Goal: Task Accomplishment & Management: Complete application form

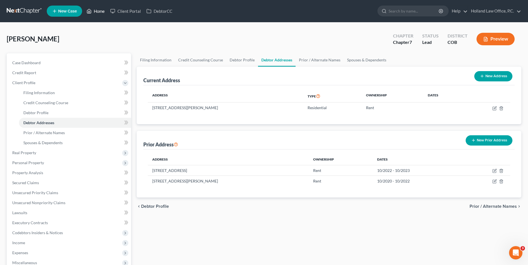
drag, startPoint x: 95, startPoint y: 11, endPoint x: 101, endPoint y: 11, distance: 6.4
click at [95, 11] on link "Home" at bounding box center [96, 11] width 24 height 10
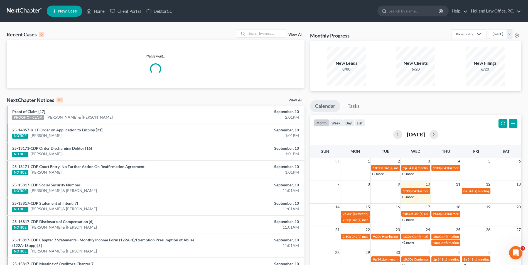
click at [260, 28] on div "Recent Cases 0 View All Please wait... NextChapter Notices 10 View All Proof of…" at bounding box center [264, 167] width 528 height 289
click at [260, 31] on input "search" at bounding box center [266, 33] width 39 height 8
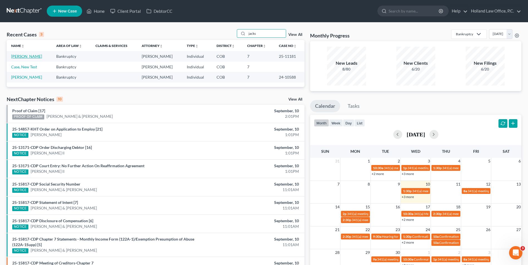
type input "jacks"
click at [27, 55] on link "[PERSON_NAME]" at bounding box center [26, 56] width 31 height 5
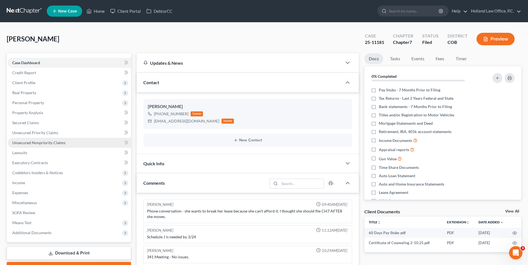
scroll to position [6, 0]
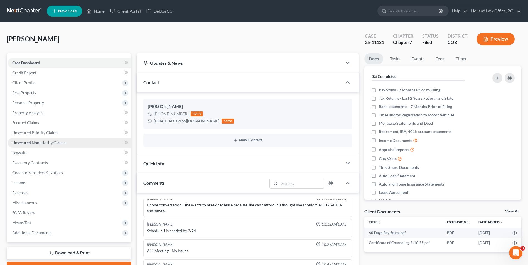
click at [41, 142] on span "Unsecured Nonpriority Claims" at bounding box center [38, 142] width 53 height 5
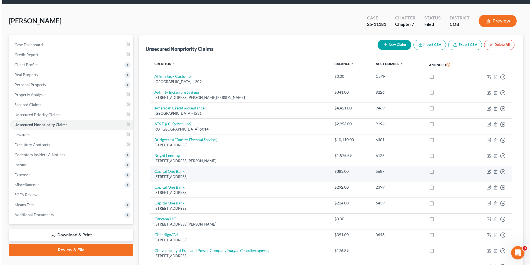
scroll to position [28, 0]
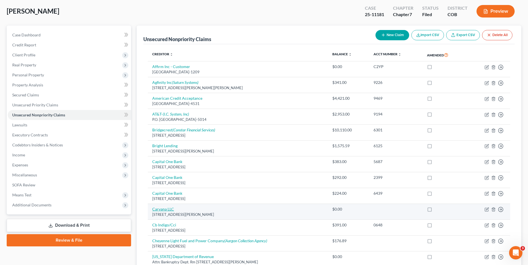
click at [168, 211] on link "Carvana LLC" at bounding box center [163, 209] width 22 height 5
select select "3"
select select "0"
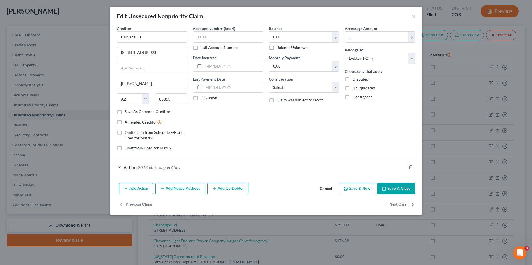
click at [192, 191] on button "Add Notice Address" at bounding box center [180, 189] width 50 height 12
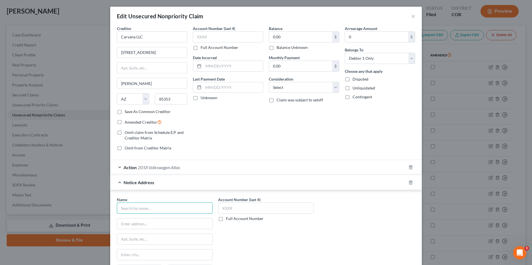
click at [146, 212] on input "text" at bounding box center [165, 208] width 96 height 11
click at [142, 223] on div "[STREET_ADDRESS]" at bounding box center [150, 223] width 58 height 5
type input "Halsted Financial Services"
type input "PO Box 828"
type input "Skokie"
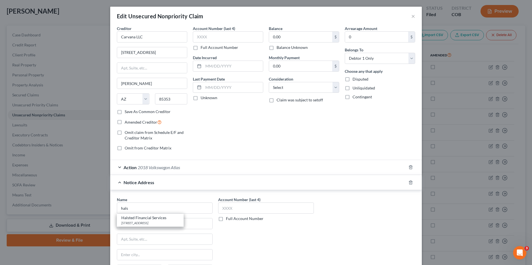
select select "14"
type input "60076"
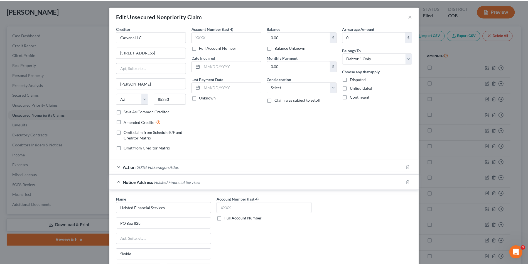
scroll to position [76, 0]
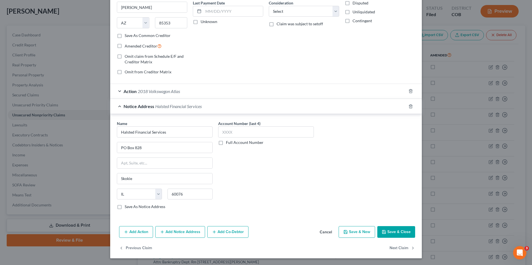
click at [399, 233] on button "Save & Close" at bounding box center [396, 232] width 38 height 12
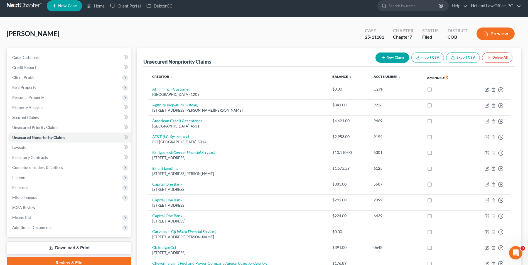
scroll to position [0, 0]
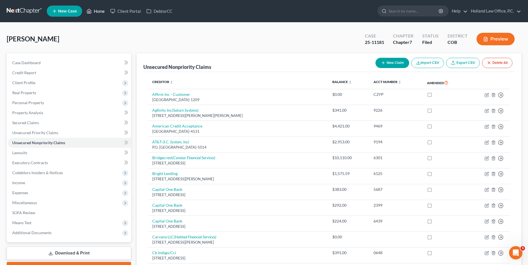
drag, startPoint x: 97, startPoint y: 12, endPoint x: 200, endPoint y: 21, distance: 103.9
click at [97, 12] on link "Home" at bounding box center [96, 11] width 24 height 10
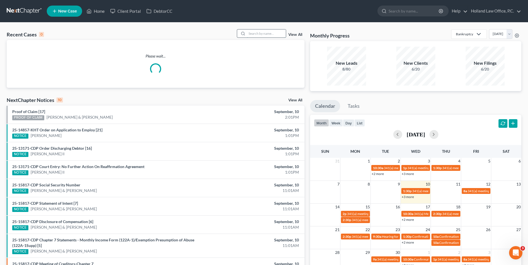
click at [266, 31] on input "search" at bounding box center [266, 33] width 39 height 8
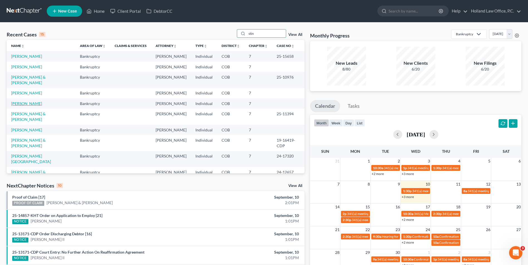
type input "stin"
click at [28, 101] on link "[PERSON_NAME]" at bounding box center [26, 103] width 31 height 5
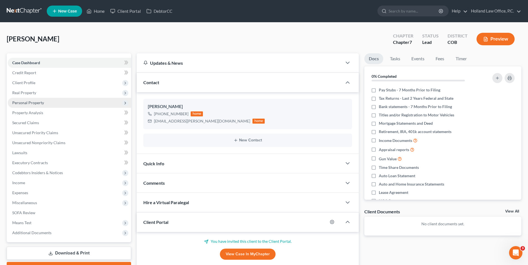
click at [30, 105] on span "Personal Property" at bounding box center [69, 103] width 123 height 10
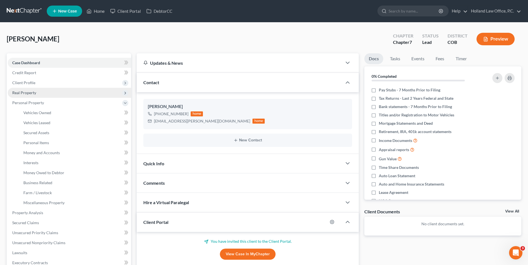
click at [39, 93] on span "Real Property" at bounding box center [69, 93] width 123 height 10
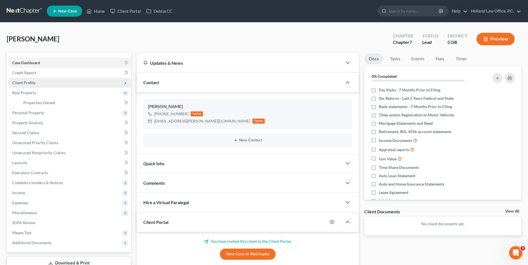
click at [44, 83] on span "Client Profile" at bounding box center [69, 83] width 123 height 10
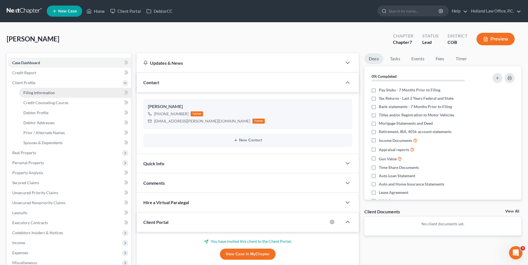
click at [41, 93] on span "Filing Information" at bounding box center [38, 92] width 31 height 5
select select "1"
select select "0"
select select "11"
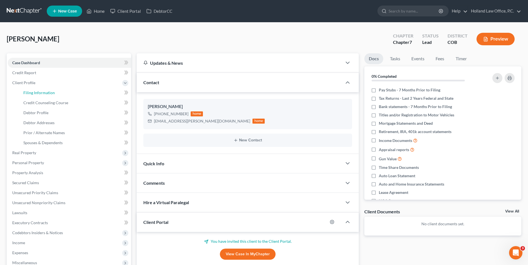
select select "0"
select select "5"
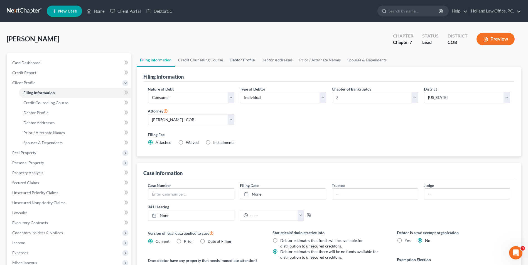
click at [247, 57] on link "Debtor Profile" at bounding box center [242, 59] width 32 height 13
select select "0"
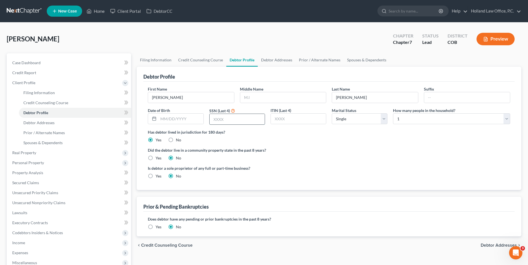
click at [240, 116] on input "text" at bounding box center [236, 119] width 55 height 11
type input "2851"
click at [251, 134] on label "Has debtor lived in jurisdiction for 180 days?" at bounding box center [329, 132] width 362 height 6
click at [169, 120] on input "text" at bounding box center [180, 119] width 45 height 11
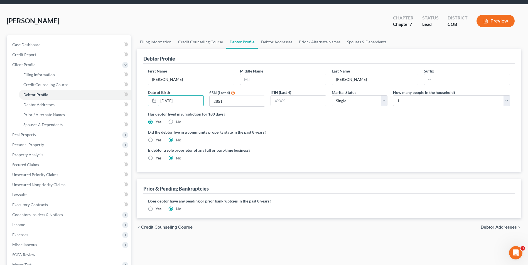
scroll to position [28, 0]
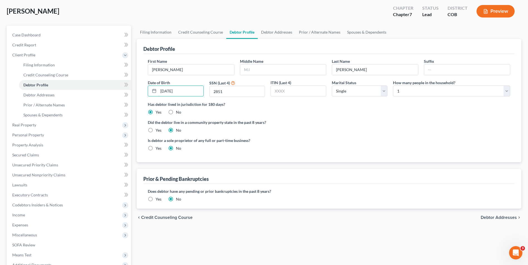
type input "[DATE]"
click at [203, 50] on div "Debtor Profile" at bounding box center [328, 46] width 371 height 15
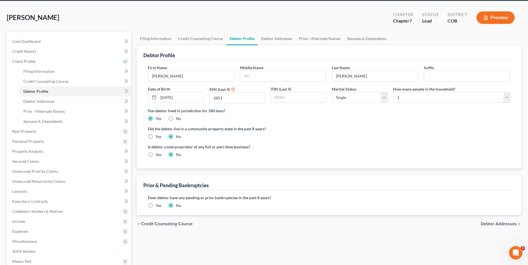
scroll to position [0, 0]
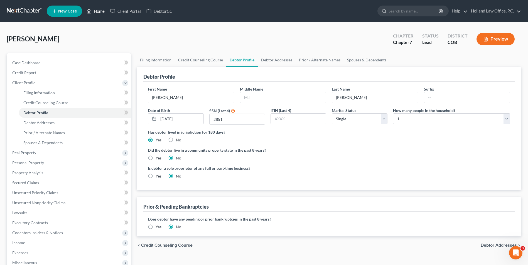
click at [107, 7] on link "Home" at bounding box center [96, 11] width 24 height 10
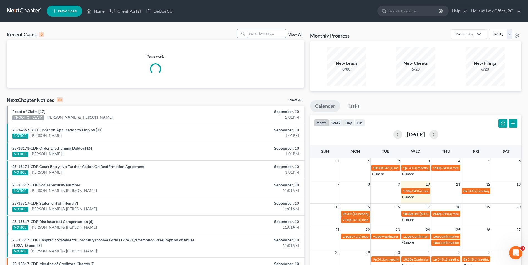
click at [270, 35] on input "search" at bounding box center [266, 33] width 39 height 8
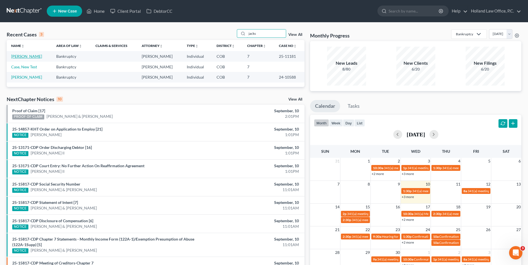
type input "jacks"
click at [22, 56] on link "[PERSON_NAME]" at bounding box center [26, 56] width 31 height 5
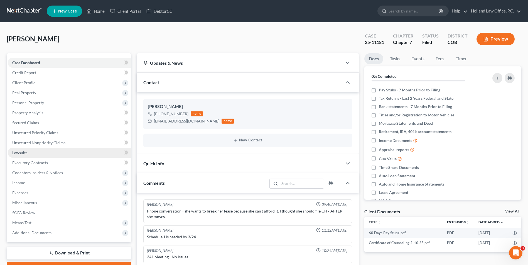
scroll to position [6, 0]
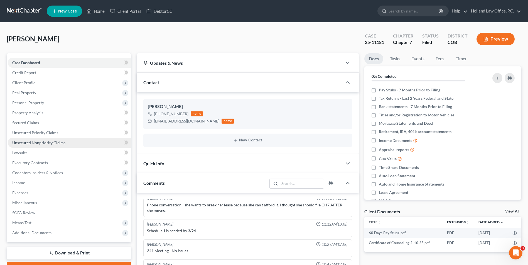
click at [52, 145] on span "Unsecured Nonpriority Claims" at bounding box center [38, 142] width 53 height 5
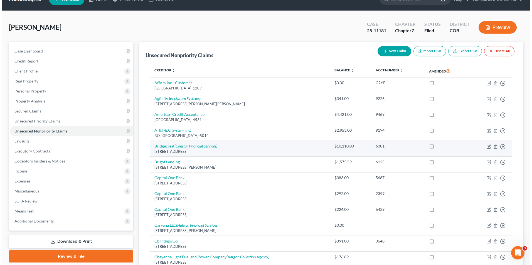
scroll to position [28, 0]
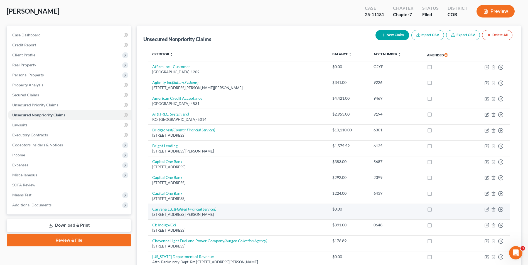
click at [185, 211] on icon "(Halsted Financial Services)" at bounding box center [195, 209] width 42 height 5
select select "3"
select select "0"
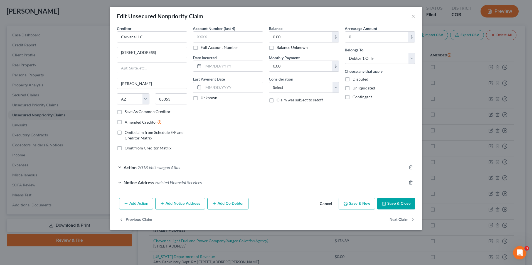
click at [192, 184] on span "Halsted Financial Services" at bounding box center [178, 182] width 46 height 5
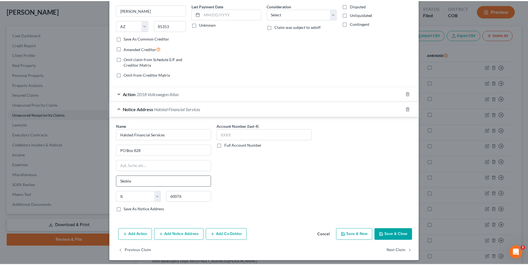
scroll to position [76, 0]
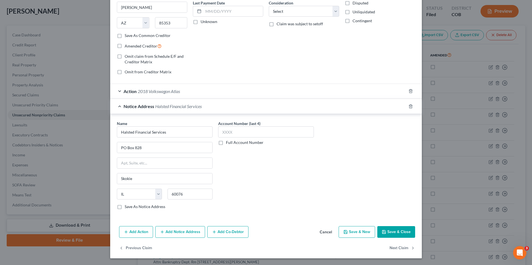
click at [384, 227] on button "Save & Close" at bounding box center [396, 232] width 38 height 12
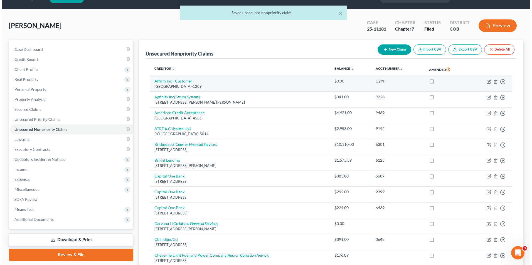
scroll to position [0, 0]
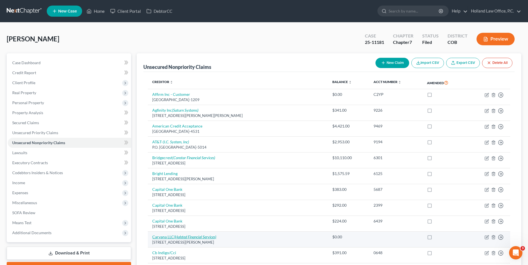
click at [184, 238] on icon "(Halsted Financial Services)" at bounding box center [195, 237] width 42 height 5
select select "3"
select select "0"
select select "14"
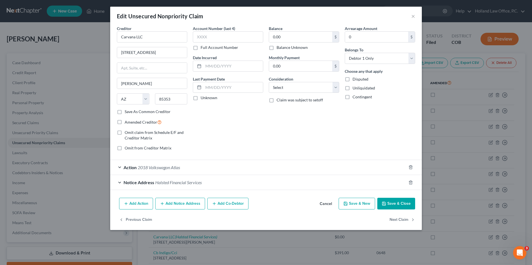
click at [178, 185] on span "Halsted Financial Services" at bounding box center [178, 182] width 46 height 5
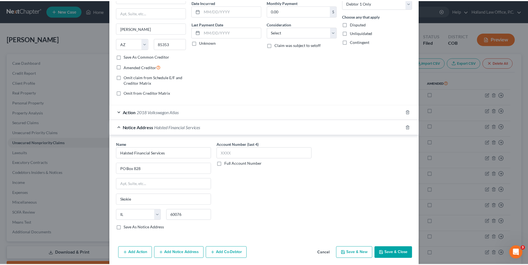
scroll to position [76, 0]
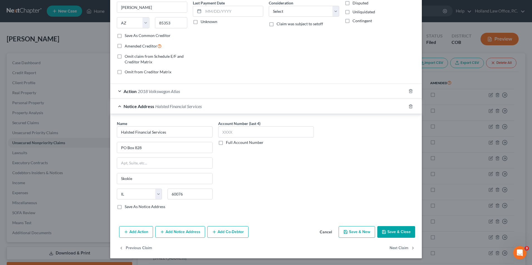
drag, startPoint x: 401, startPoint y: 233, endPoint x: 77, endPoint y: 2, distance: 397.9
click at [401, 233] on button "Save & Close" at bounding box center [396, 232] width 38 height 12
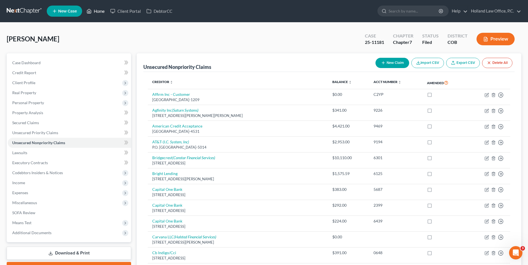
click at [93, 10] on link "Home" at bounding box center [96, 11] width 24 height 10
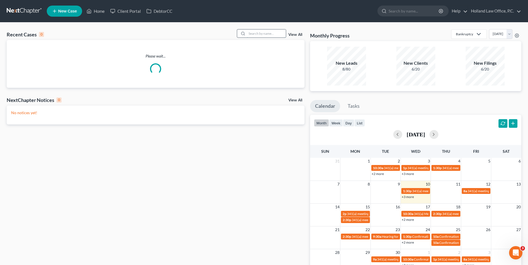
click at [254, 31] on input "search" at bounding box center [266, 33] width 39 height 8
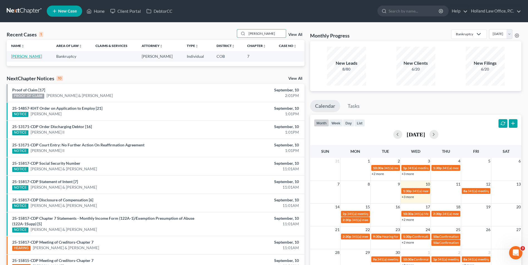
type input "[PERSON_NAME]"
click at [27, 54] on link "[PERSON_NAME]" at bounding box center [26, 56] width 31 height 5
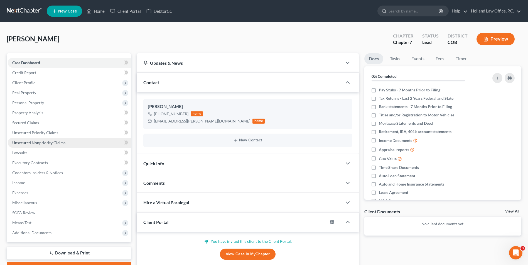
click at [47, 141] on span "Unsecured Nonpriority Claims" at bounding box center [38, 142] width 53 height 5
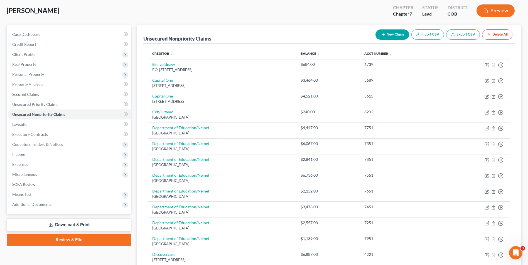
scroll to position [28, 0]
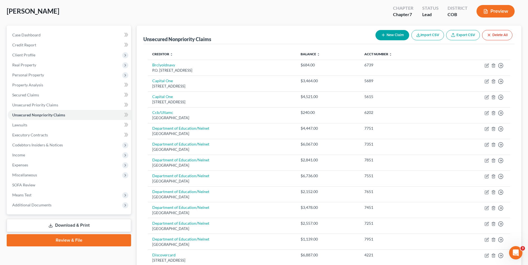
click at [390, 40] on button "New Claim" at bounding box center [392, 35] width 34 height 10
select select "0"
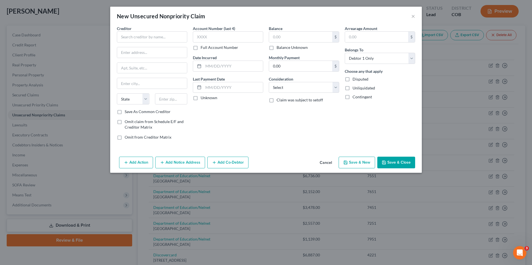
click at [390, 38] on div "Arrearage Amount $" at bounding box center [380, 34] width 70 height 17
click at [162, 42] on input "text" at bounding box center [152, 36] width 70 height 11
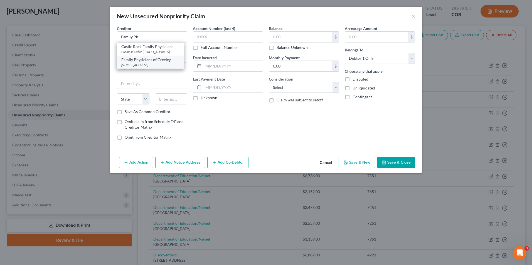
click at [163, 67] on div "[STREET_ADDRESS]" at bounding box center [150, 65] width 58 height 5
type input "Family Physicians of Greeley"
type input "[STREET_ADDRESS]"
type input "Greeley"
select select "5"
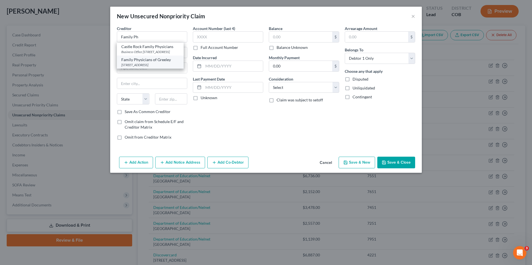
type input "80634-4902"
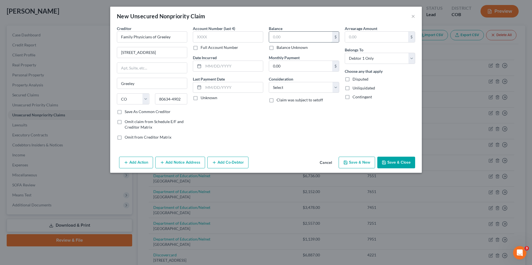
click at [293, 38] on input "text" at bounding box center [300, 37] width 63 height 11
type input "75.00"
click at [230, 35] on input "text" at bounding box center [228, 36] width 70 height 11
type input "1574"
click at [272, 126] on div "Balance 75.00 $ Balance Unknown Balance Undetermined 75.00 $ Balance Unknown Mo…" at bounding box center [304, 85] width 76 height 119
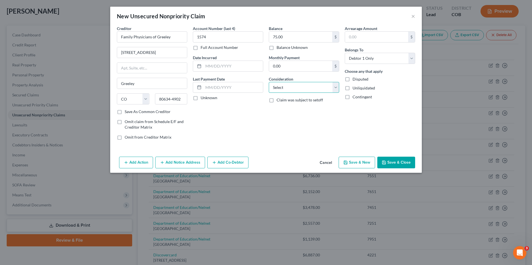
click at [302, 92] on select "Select Cable / Satellite Services Collection Agency Credit Card Debt Debt Couns…" at bounding box center [304, 87] width 70 height 11
select select "9"
click at [269, 82] on select "Select Cable / Satellite Services Collection Agency Credit Card Debt Debt Couns…" at bounding box center [304, 87] width 70 height 11
click at [400, 164] on button "Save & Close" at bounding box center [396, 163] width 38 height 12
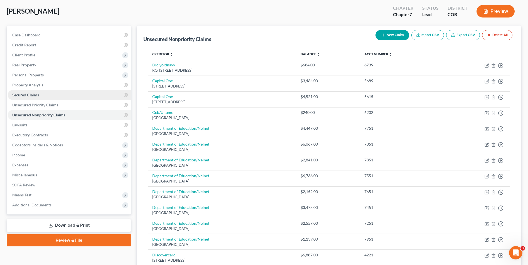
click at [50, 93] on link "Secured Claims" at bounding box center [69, 95] width 123 height 10
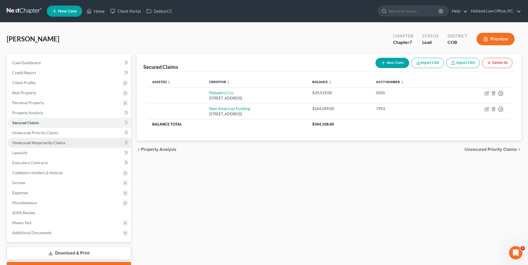
drag, startPoint x: 33, startPoint y: 144, endPoint x: 58, endPoint y: 139, distance: 25.8
click at [33, 144] on span "Unsecured Nonpriority Claims" at bounding box center [38, 142] width 53 height 5
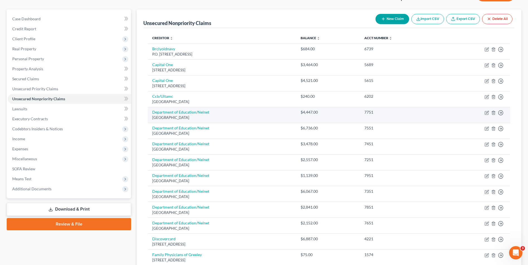
scroll to position [13, 0]
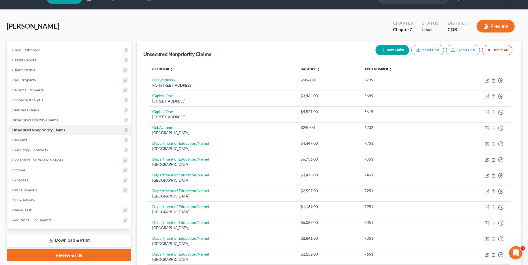
click at [395, 48] on button "New Claim" at bounding box center [392, 50] width 34 height 10
select select "0"
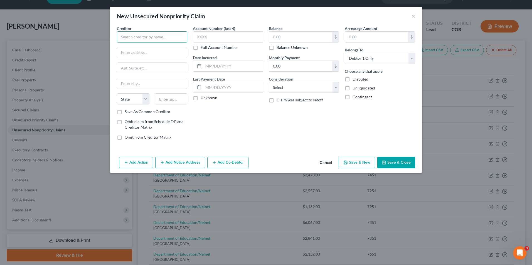
click at [148, 37] on input "text" at bounding box center [152, 36] width 70 height 11
drag, startPoint x: 415, startPoint y: 14, endPoint x: 199, endPoint y: 156, distance: 258.5
click at [415, 14] on button "×" at bounding box center [413, 16] width 4 height 7
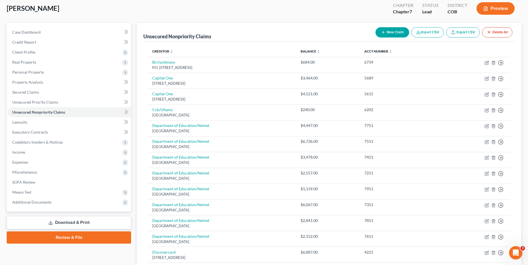
scroll to position [41, 0]
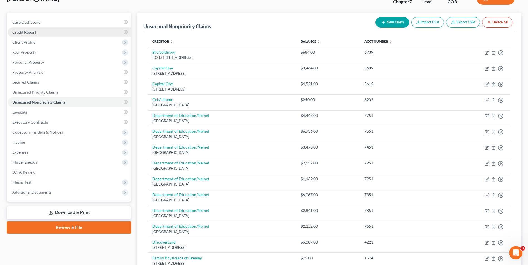
click at [44, 27] on link "Credit Report" at bounding box center [69, 32] width 123 height 10
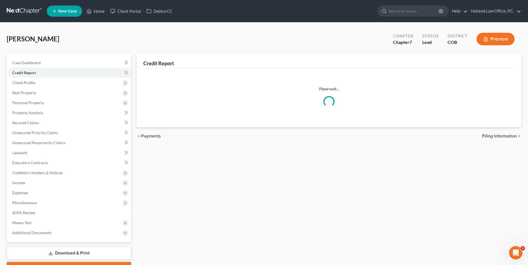
click at [43, 20] on div "Home New Case Client Portal DebtorCC Holland Law Office, P.C. [EMAIL_ADDRESS][D…" at bounding box center [264, 148] width 528 height 296
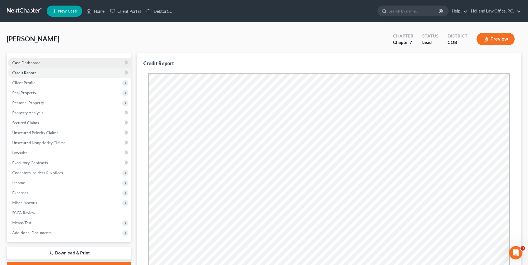
click at [48, 62] on link "Case Dashboard" at bounding box center [69, 63] width 123 height 10
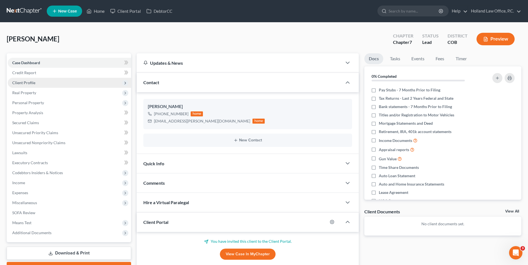
click at [31, 81] on span "Client Profile" at bounding box center [23, 82] width 23 height 5
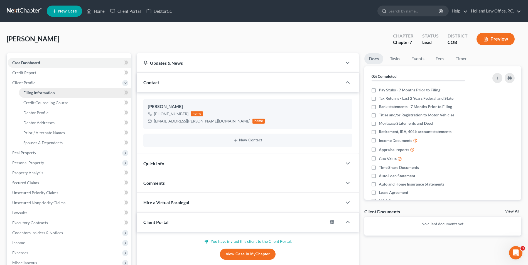
click at [36, 94] on span "Filing Information" at bounding box center [38, 92] width 31 height 5
select select "1"
select select "0"
select select "11"
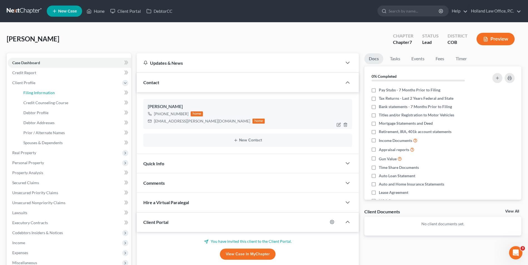
select select "0"
select select "5"
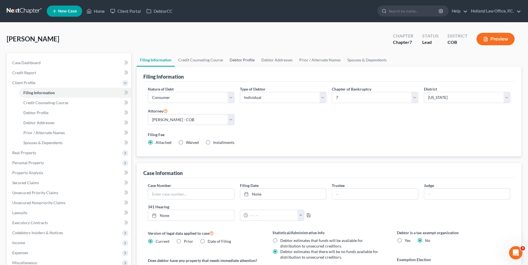
click at [243, 61] on link "Debtor Profile" at bounding box center [242, 59] width 32 height 13
select select "0"
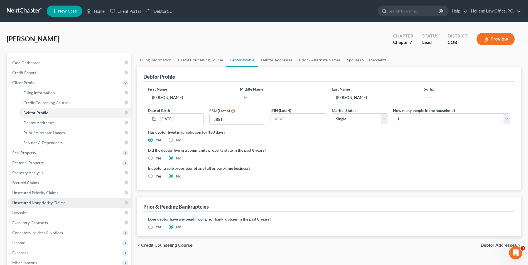
click at [55, 201] on span "Unsecured Nonpriority Claims" at bounding box center [38, 203] width 53 height 5
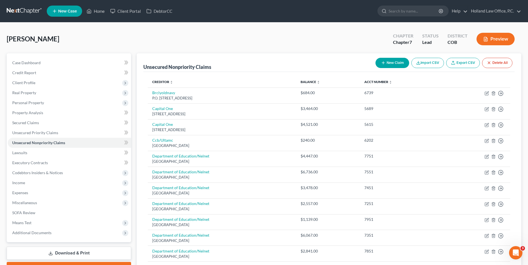
click at [387, 62] on button "New Claim" at bounding box center [392, 63] width 34 height 10
select select "0"
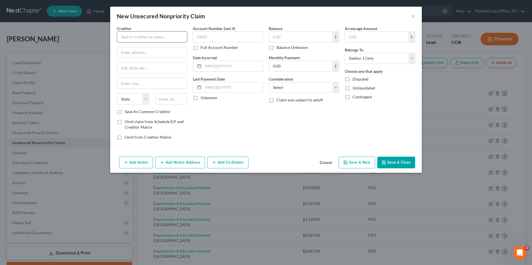
drag, startPoint x: 145, startPoint y: 30, endPoint x: 141, endPoint y: 36, distance: 6.6
click at [144, 31] on div "Creditor *" at bounding box center [152, 34] width 70 height 17
drag, startPoint x: 141, startPoint y: 36, endPoint x: 140, endPoint y: 41, distance: 6.0
click at [140, 40] on input "text" at bounding box center [152, 36] width 70 height 11
type input "new american"
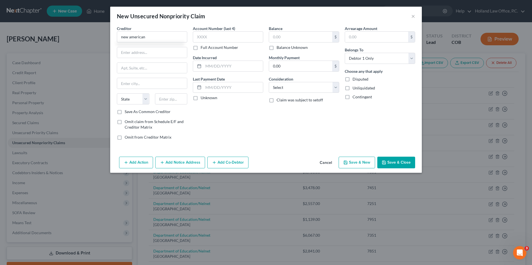
click at [328, 164] on button "Cancel" at bounding box center [325, 162] width 21 height 11
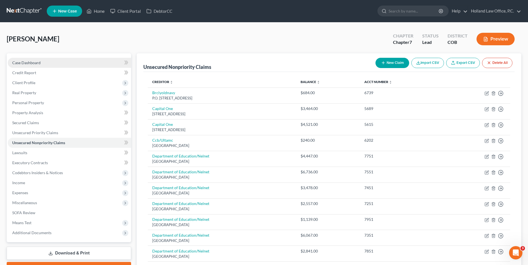
click at [50, 66] on link "Case Dashboard" at bounding box center [69, 63] width 123 height 10
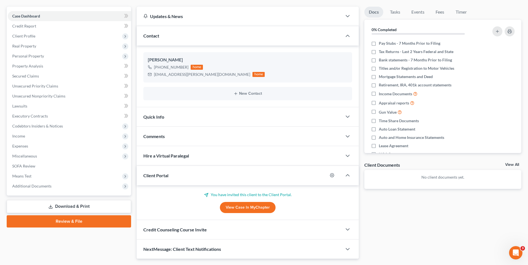
scroll to position [62, 0]
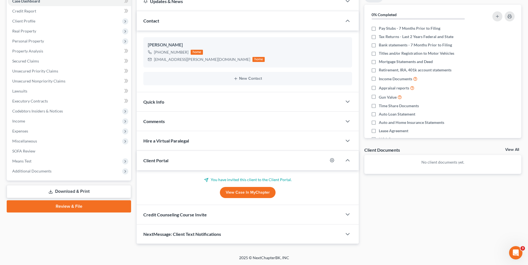
click at [256, 191] on link "View Case in MyChapter" at bounding box center [248, 192] width 56 height 11
drag, startPoint x: 183, startPoint y: 59, endPoint x: 152, endPoint y: 61, distance: 31.0
click at [152, 61] on div "[EMAIL_ADDRESS][PERSON_NAME][DOMAIN_NAME] home" at bounding box center [206, 59] width 117 height 7
copy div "[EMAIL_ADDRESS][PERSON_NAME][DOMAIN_NAME]"
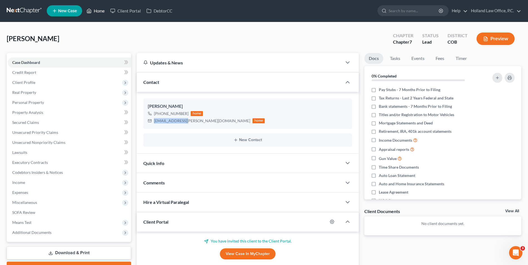
scroll to position [0, 0]
drag, startPoint x: 102, startPoint y: 9, endPoint x: 121, endPoint y: 29, distance: 27.9
click at [102, 9] on link "Home" at bounding box center [96, 11] width 24 height 10
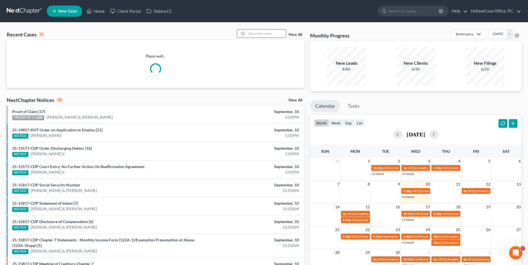
click at [247, 33] on div at bounding box center [242, 33] width 10 height 8
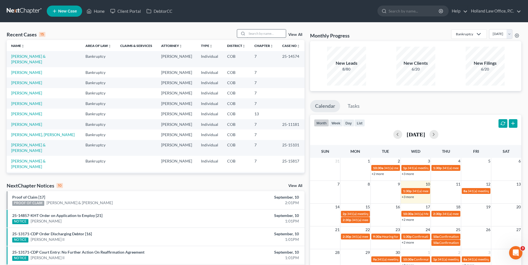
drag, startPoint x: 247, startPoint y: 34, endPoint x: 262, endPoint y: 34, distance: 14.5
click at [250, 34] on div at bounding box center [262, 33] width 50 height 9
click at [262, 34] on input "search" at bounding box center [266, 33] width 39 height 8
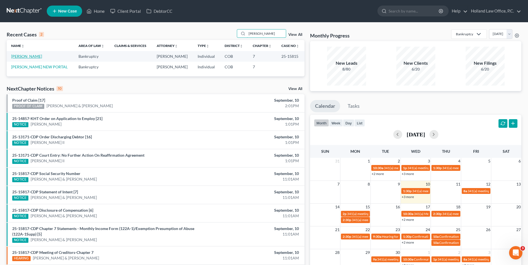
type input "[PERSON_NAME]"
click at [20, 57] on link "[PERSON_NAME]" at bounding box center [26, 56] width 31 height 5
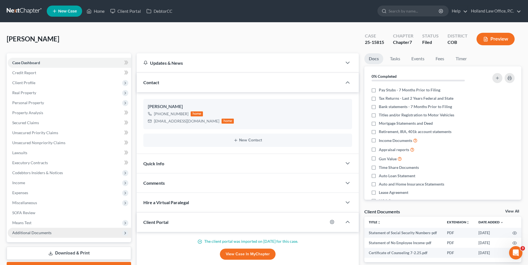
click at [48, 235] on span "Additional Documents" at bounding box center [31, 233] width 39 height 5
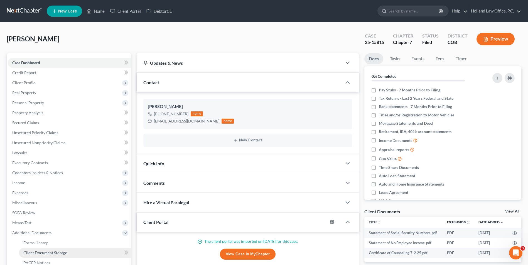
click at [59, 252] on span "Client Document Storage" at bounding box center [45, 253] width 44 height 5
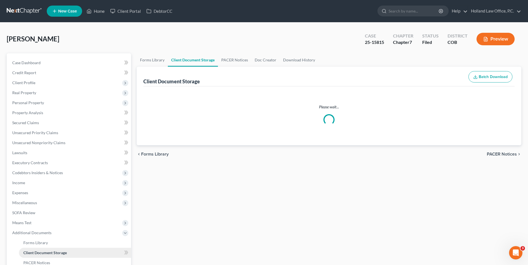
select select "5"
select select "28"
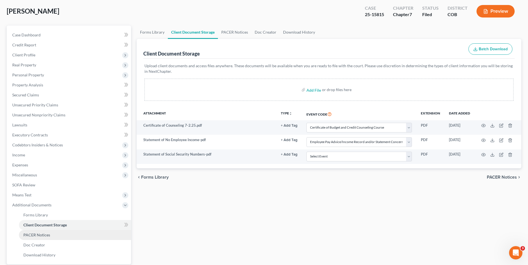
click at [53, 236] on link "PACER Notices" at bounding box center [75, 235] width 112 height 10
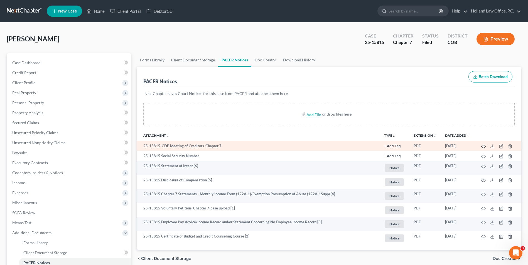
click at [483, 146] on icon "button" at bounding box center [483, 146] width 4 height 4
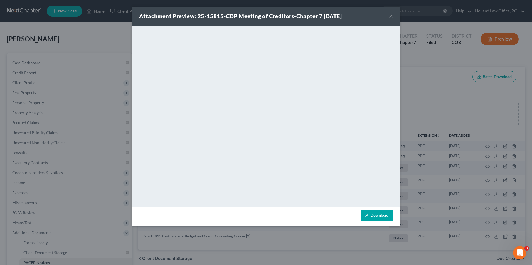
drag, startPoint x: 390, startPoint y: 17, endPoint x: 303, endPoint y: 1, distance: 87.9
click at [389, 17] on button "×" at bounding box center [391, 16] width 4 height 7
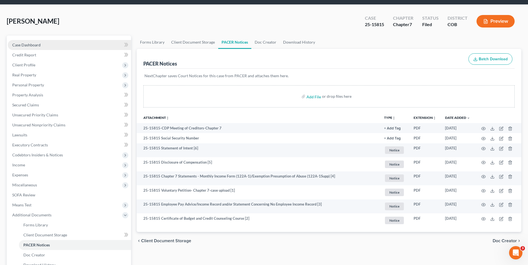
scroll to position [28, 0]
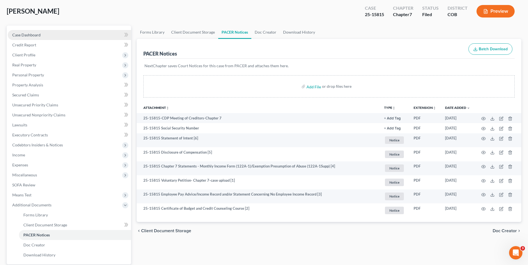
drag, startPoint x: 39, startPoint y: 35, endPoint x: 43, endPoint y: 36, distance: 5.0
click at [39, 35] on span "Case Dashboard" at bounding box center [26, 35] width 28 height 5
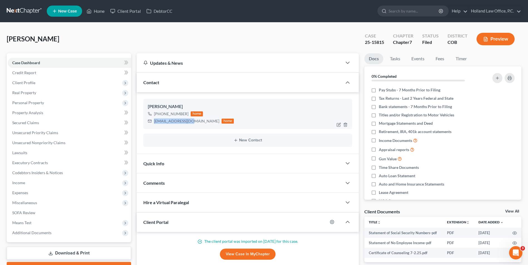
drag, startPoint x: 189, startPoint y: 122, endPoint x: 163, endPoint y: 122, distance: 26.4
click at [153, 124] on div "[EMAIL_ADDRESS][DOMAIN_NAME] home" at bounding box center [191, 121] width 86 height 7
click at [57, 233] on span "Additional Documents" at bounding box center [69, 233] width 123 height 10
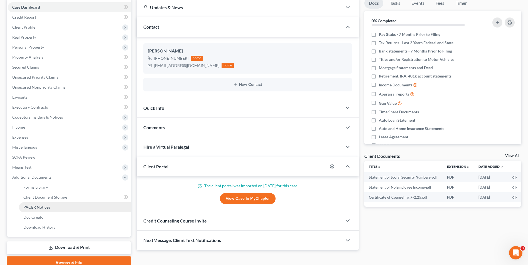
click at [46, 206] on span "PACER Notices" at bounding box center [36, 207] width 27 height 5
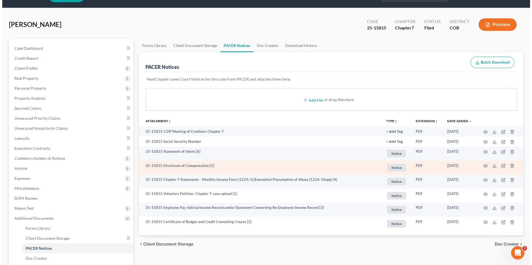
scroll to position [28, 0]
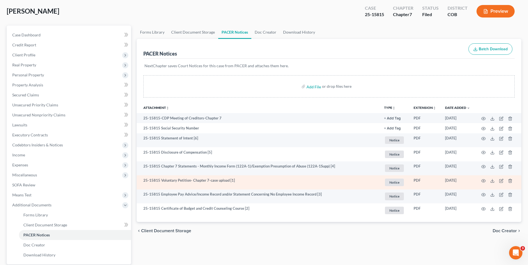
click at [486, 181] on td at bounding box center [497, 183] width 47 height 14
click at [484, 181] on circle "button" at bounding box center [483, 181] width 1 height 1
